Goal: Task Accomplishment & Management: Use online tool/utility

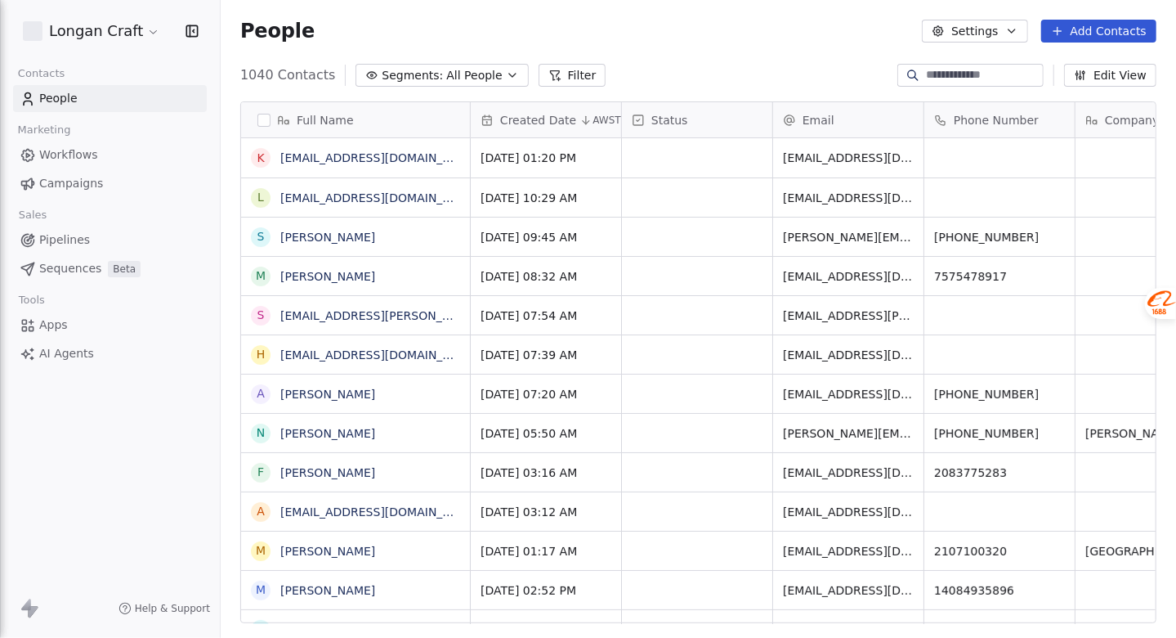
scroll to position [548, 943]
click at [90, 182] on span "Campaigns" at bounding box center [71, 183] width 64 height 17
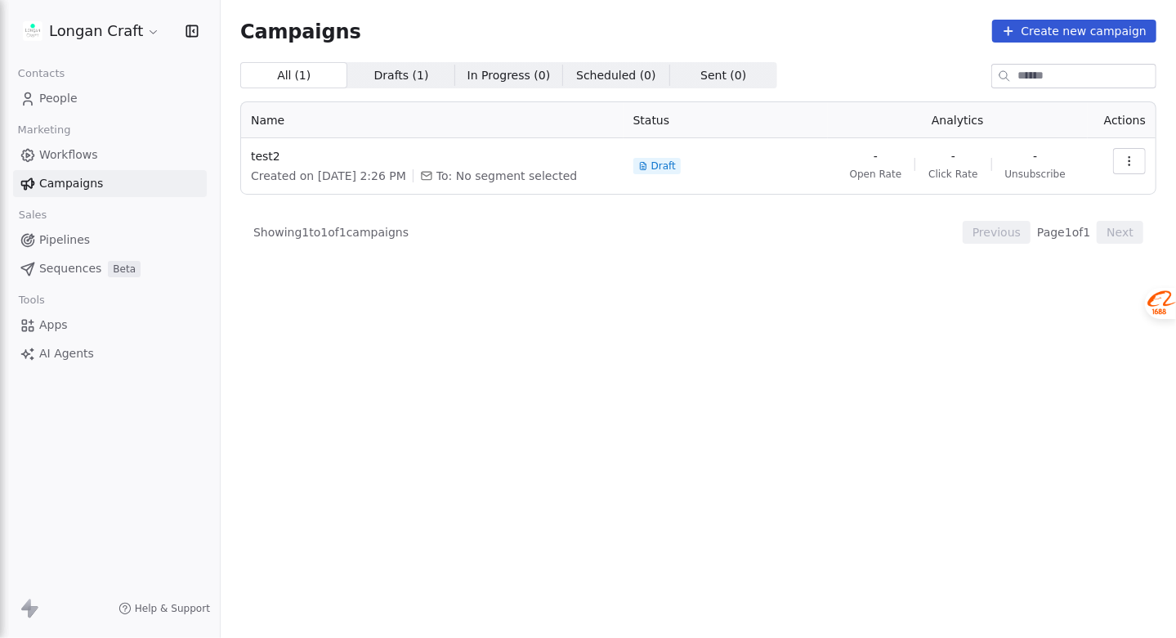
click at [1079, 34] on button "Create new campaign" at bounding box center [1074, 31] width 164 height 23
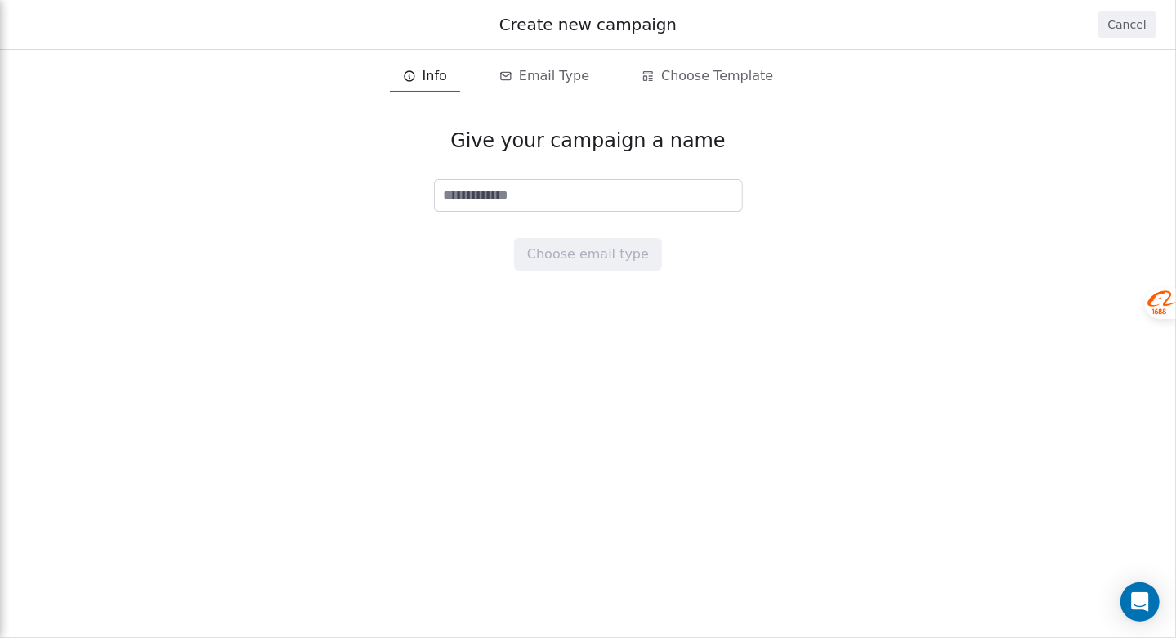
click at [1109, 21] on button "Cancel" at bounding box center [1128, 24] width 58 height 26
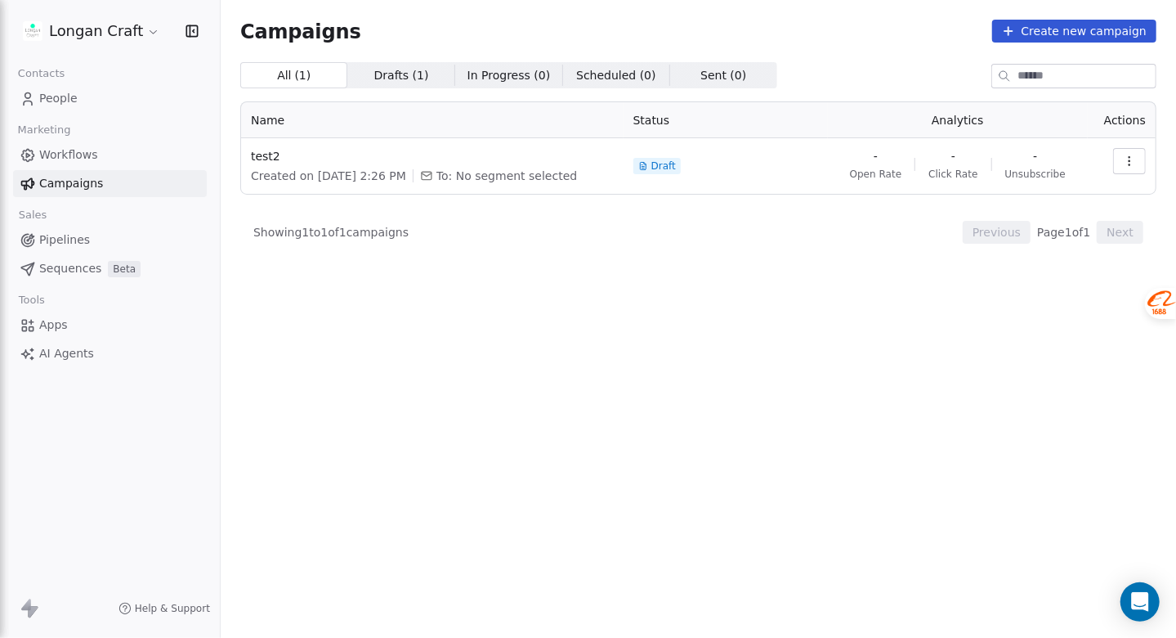
click at [1126, 157] on icon "button" at bounding box center [1129, 160] width 13 height 13
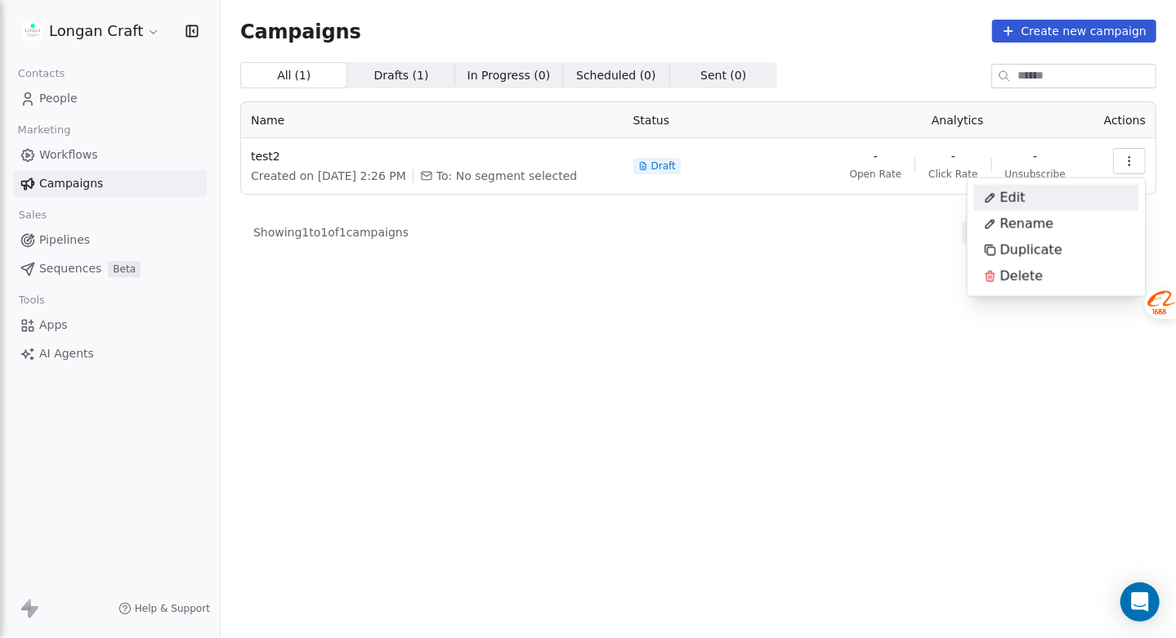
click at [1073, 193] on div "Edit" at bounding box center [1056, 198] width 165 height 26
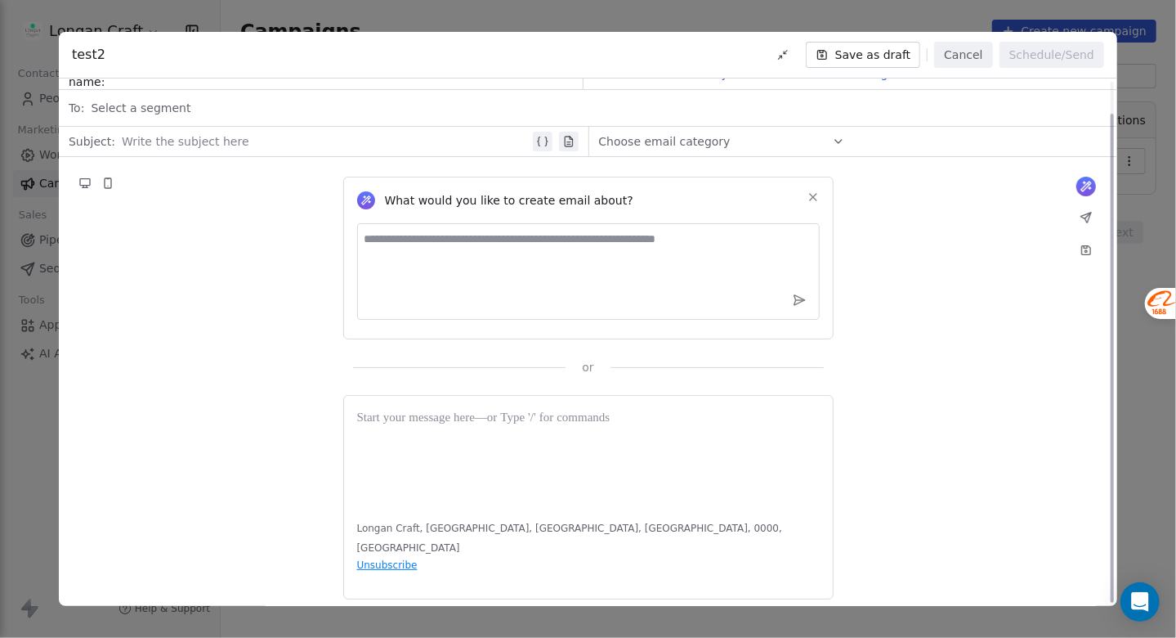
scroll to position [34, 0]
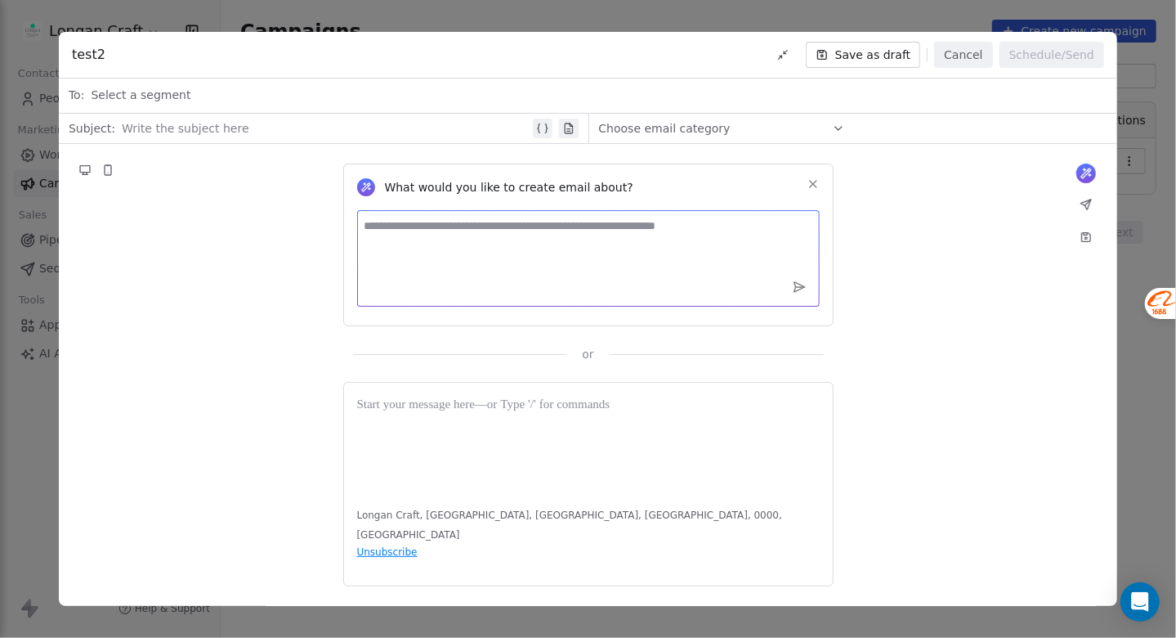
click at [615, 268] on textarea at bounding box center [588, 258] width 463 height 96
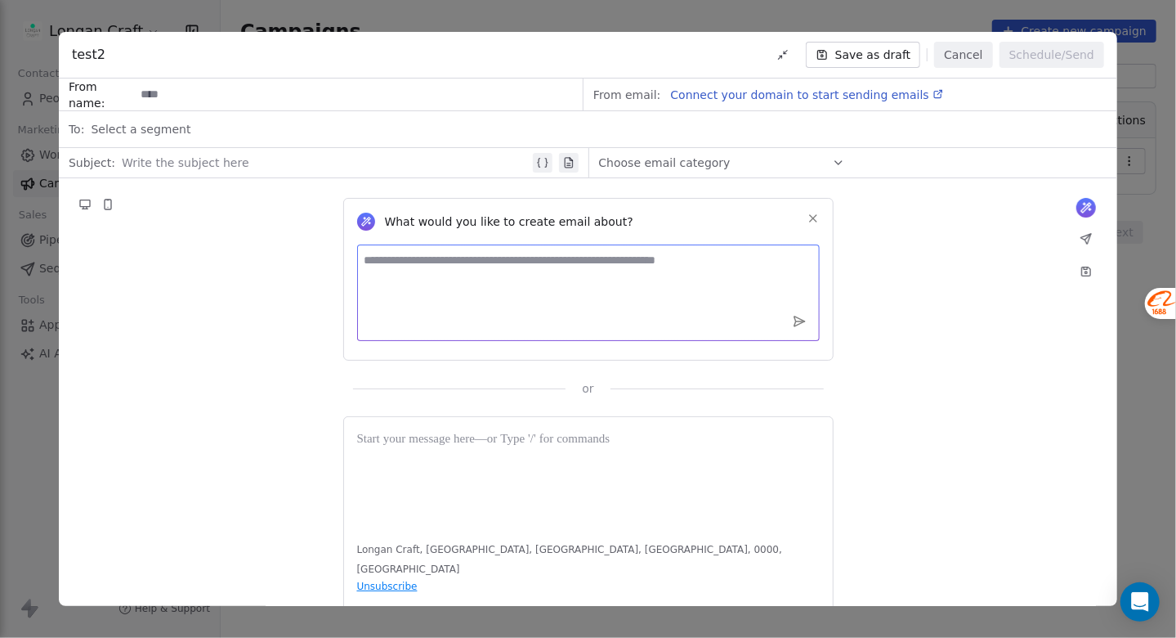
click at [284, 164] on div at bounding box center [325, 163] width 407 height 20
click at [287, 135] on div "Select a segment" at bounding box center [599, 129] width 1017 height 36
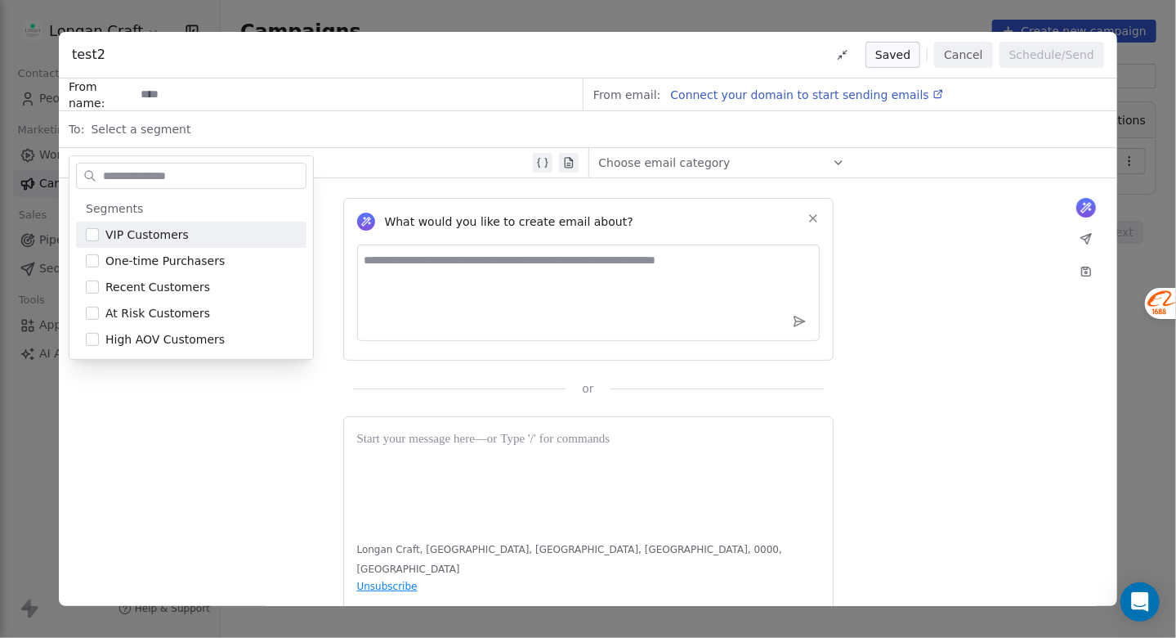
click at [1003, 255] on div "What would you like to create email about? or" at bounding box center [588, 287] width 1058 height 218
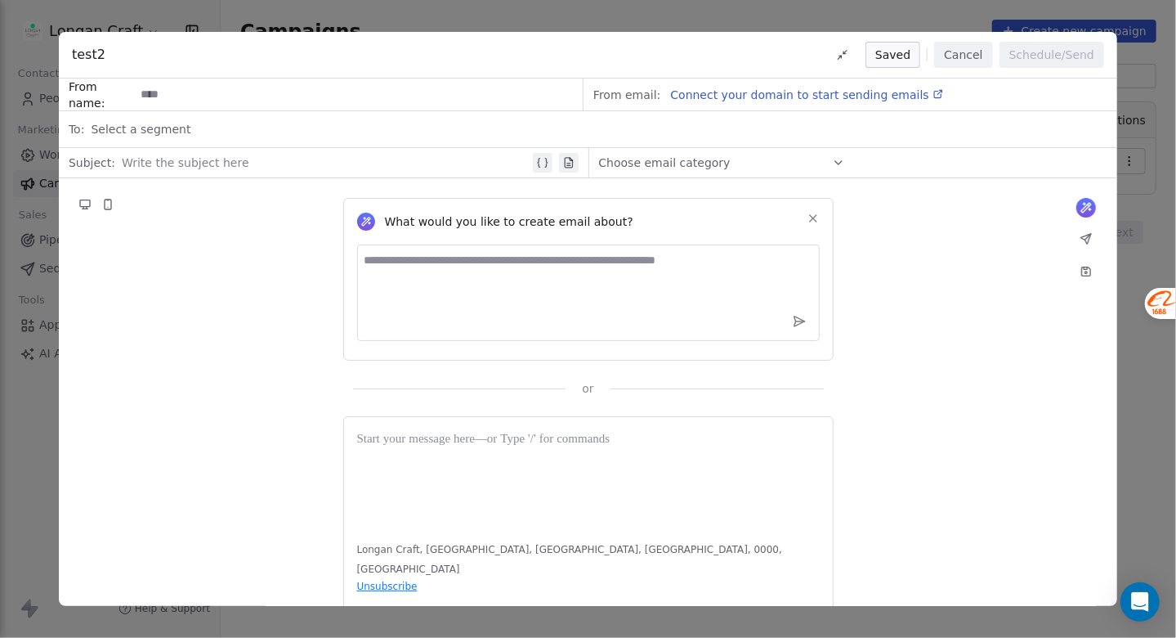
click at [779, 169] on div "Choose email category" at bounding box center [722, 163] width 246 height 26
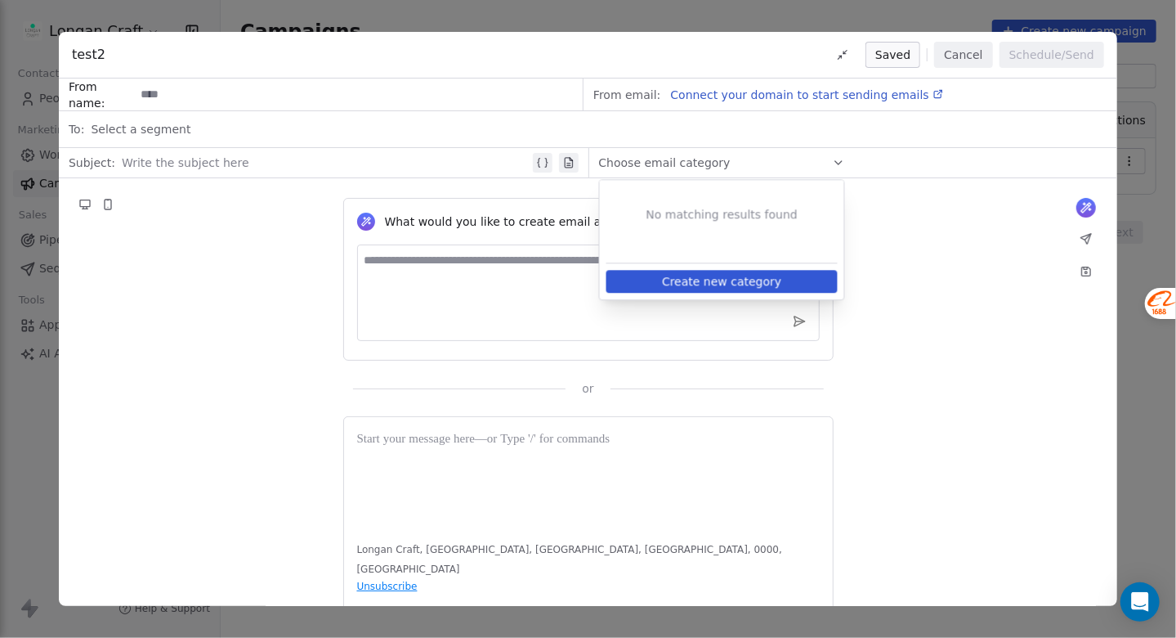
click at [960, 299] on div "What would you like to create email about? or" at bounding box center [588, 287] width 1058 height 218
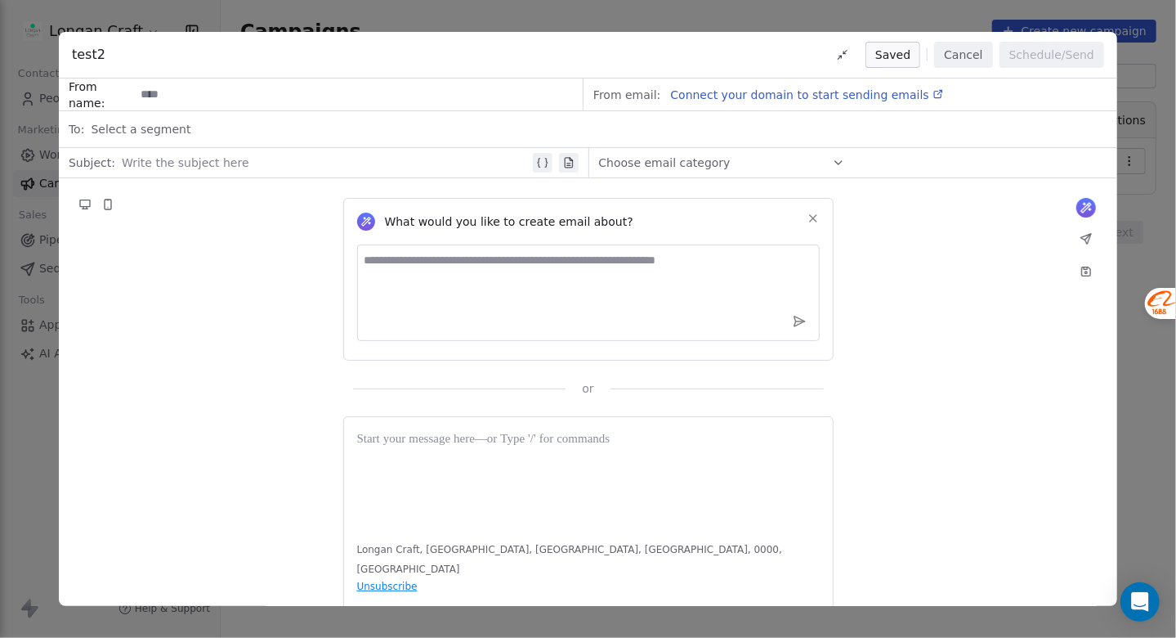
click at [851, 92] on span "Connect your domain to start sending emails" at bounding box center [799, 94] width 258 height 13
click at [1153, 202] on div "test2 Saved Cancel Schedule/Send From name: From email: Connect your domain to …" at bounding box center [588, 319] width 1176 height 638
click at [946, 55] on button "Cancel" at bounding box center [963, 55] width 58 height 26
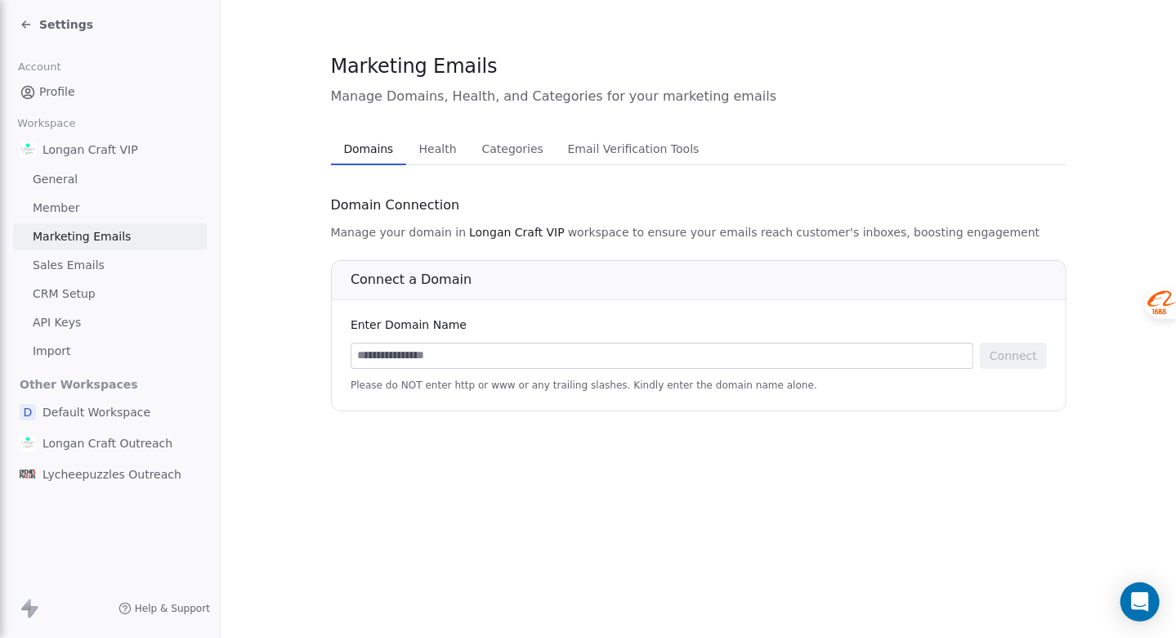
click at [136, 262] on link "Sales Emails" at bounding box center [110, 265] width 194 height 27
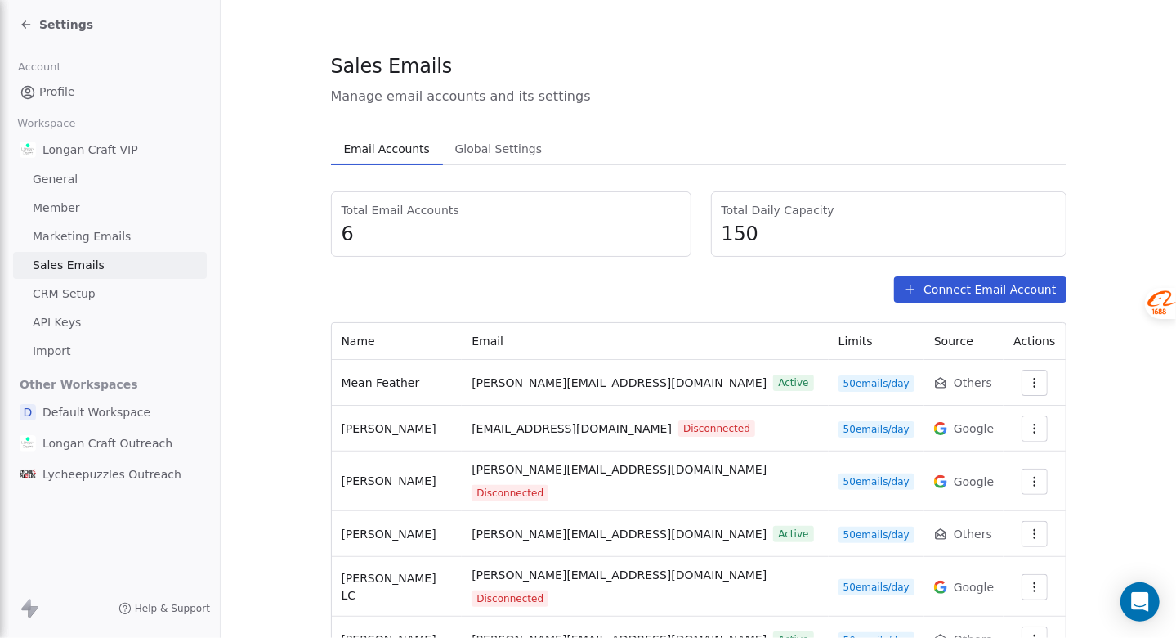
click at [133, 237] on link "Marketing Emails" at bounding box center [110, 236] width 194 height 27
